Goal: Communication & Community: Answer question/provide support

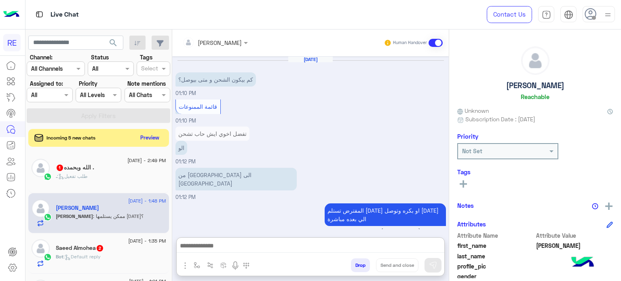
scroll to position [154, 0]
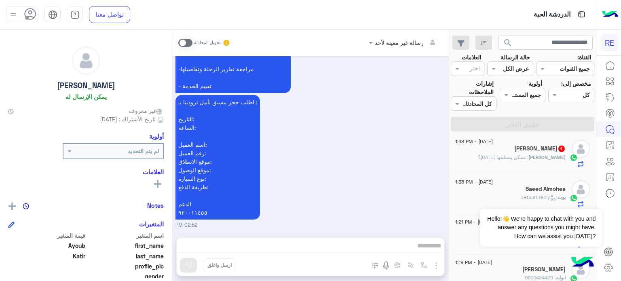
scroll to position [245, 0]
click at [512, 158] on span ": ممكن يستلمها [DATE]؟" at bounding box center [503, 157] width 51 height 6
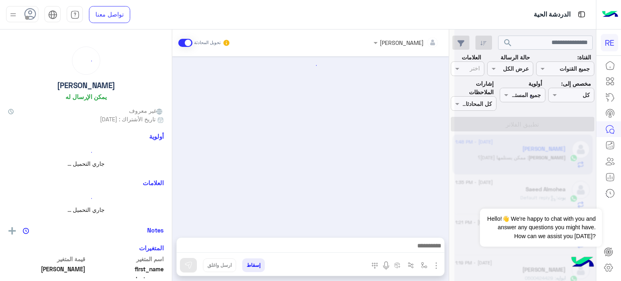
scroll to position [192, 0]
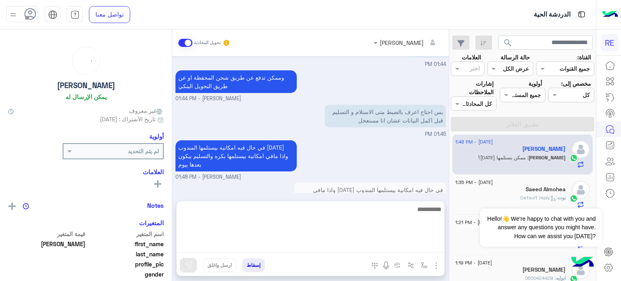
click at [334, 249] on textarea at bounding box center [310, 228] width 267 height 48
type textarea "*"
type textarea "**********"
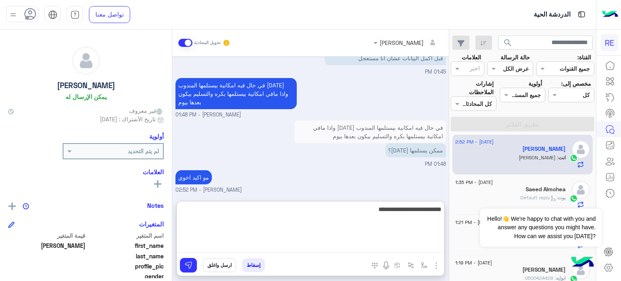
type textarea "**********"
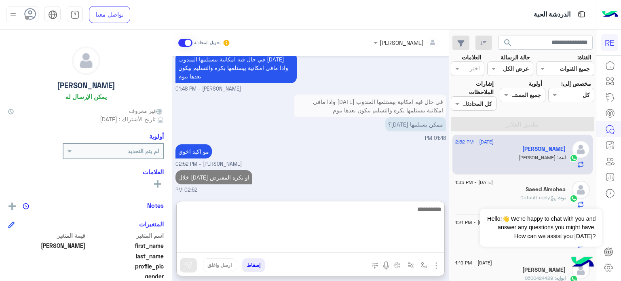
click at [334, 249] on textarea at bounding box center [310, 228] width 267 height 48
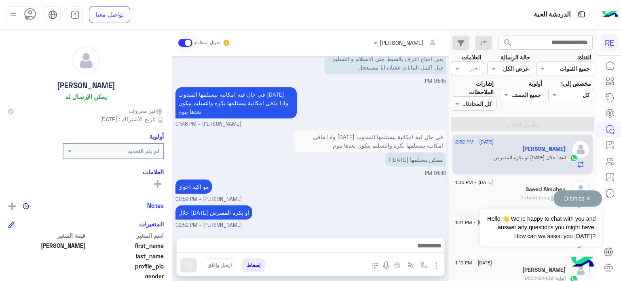
click at [571, 195] on button "Dismiss ✕" at bounding box center [577, 198] width 48 height 16
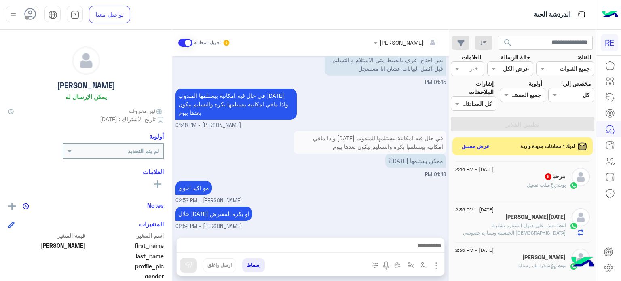
scroll to position [120, 0]
click at [520, 219] on div "احمد رمضان" at bounding box center [510, 218] width 110 height 8
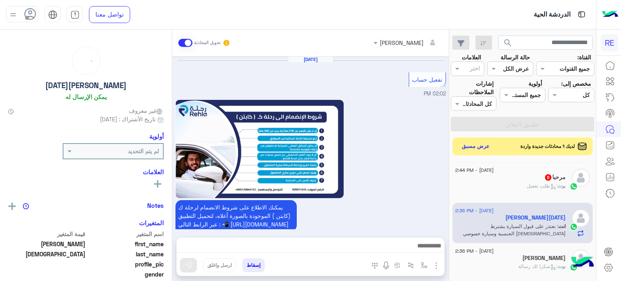
scroll to position [461, 0]
